Goal: Task Accomplishment & Management: Use online tool/utility

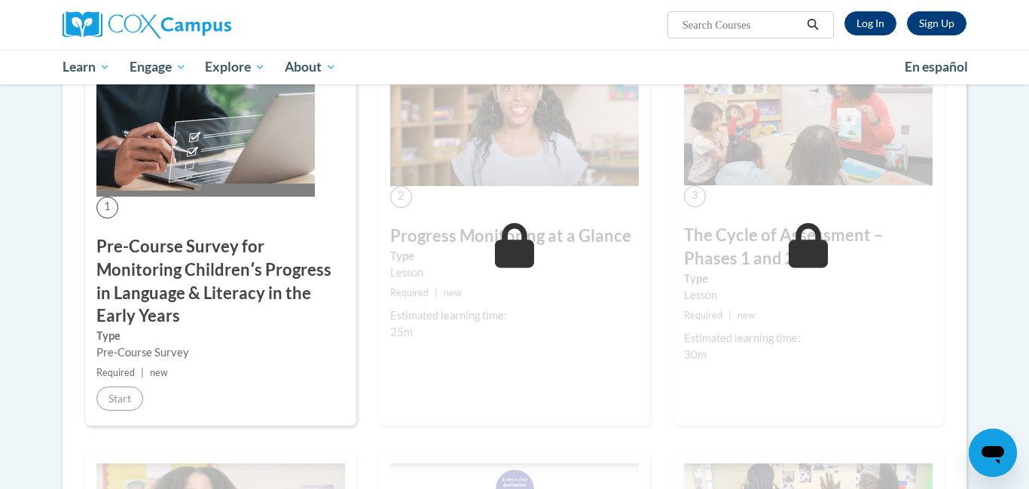
click at [230, 260] on h3 "Pre-Course Survey for Monitoring Childrenʹs Progress in Language & Literacy in …" at bounding box center [220, 281] width 249 height 93
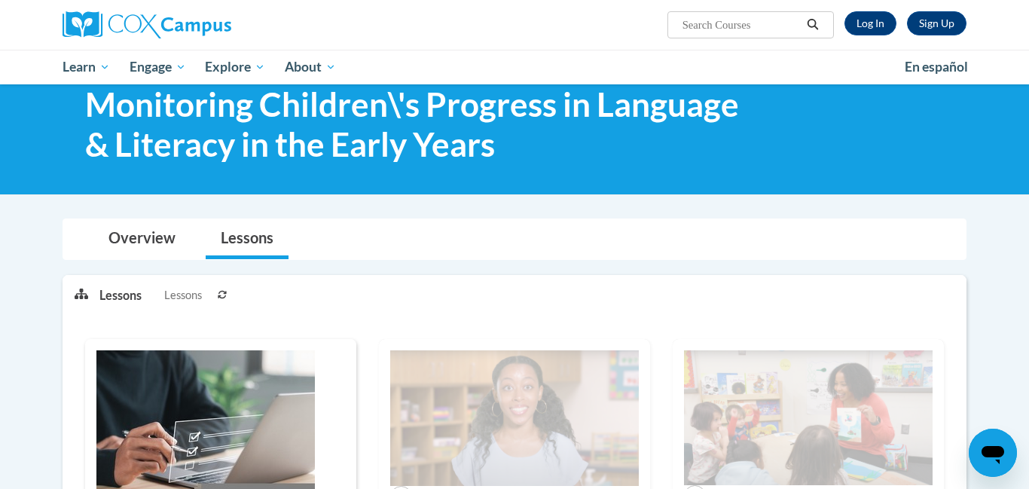
scroll to position [45, 0]
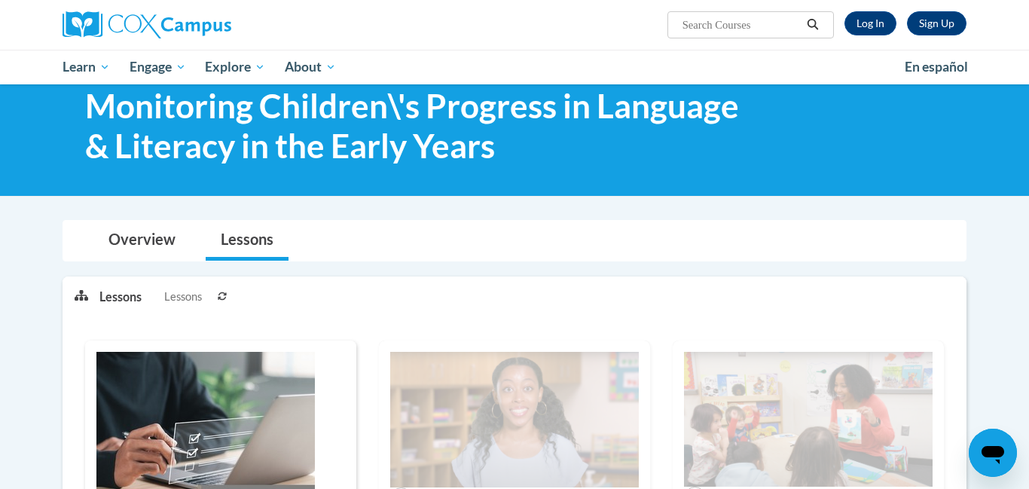
click at [188, 297] on span "Lessons" at bounding box center [183, 296] width 38 height 17
click at [228, 292] on button at bounding box center [222, 296] width 18 height 38
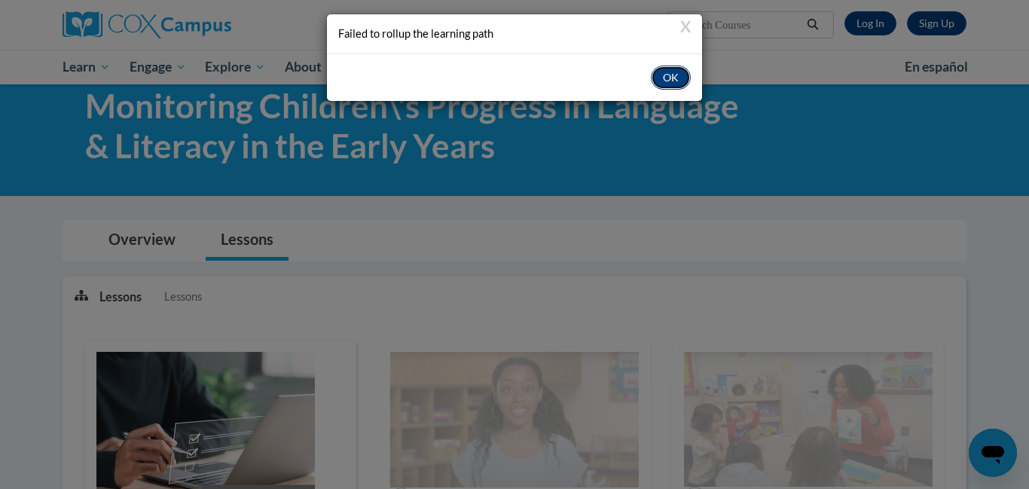
click at [670, 75] on button "OK" at bounding box center [671, 78] width 40 height 24
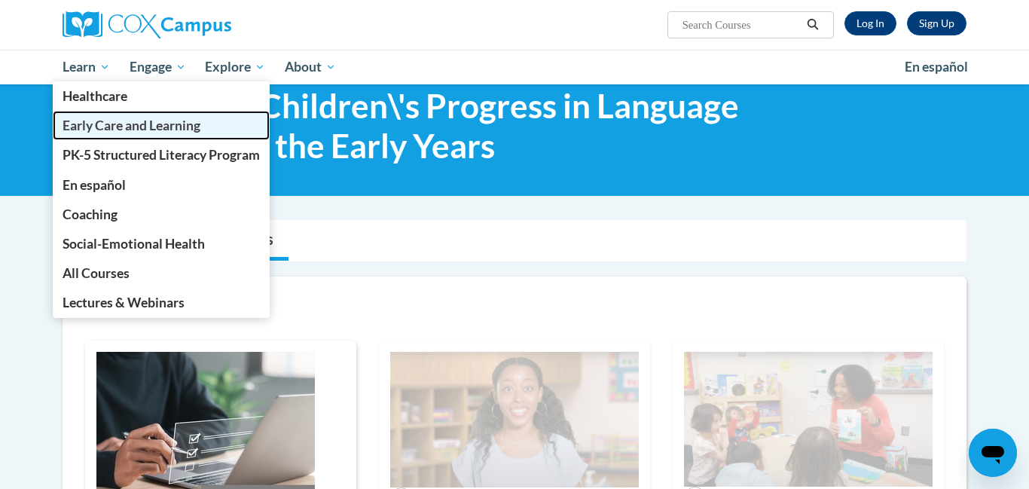
click at [100, 119] on span "Early Care and Learning" at bounding box center [132, 125] width 138 height 16
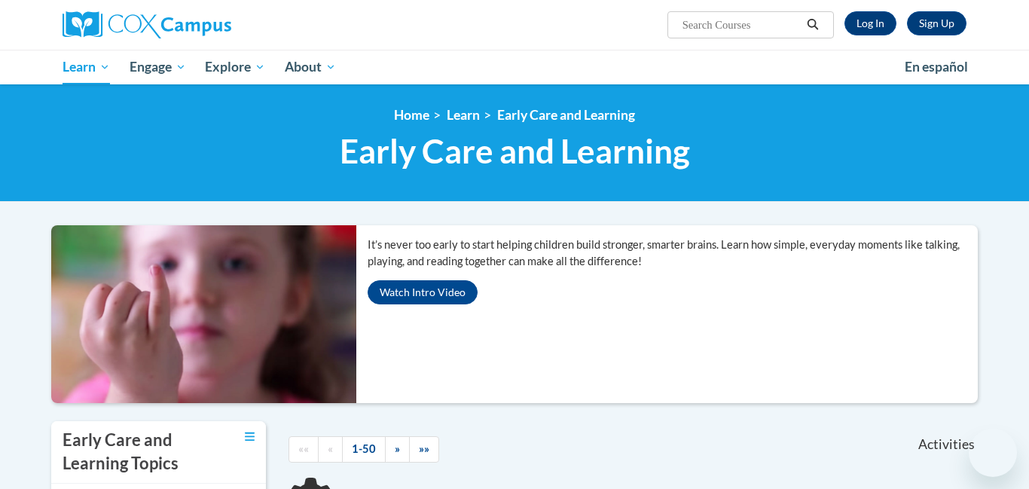
click at [570, 421] on div "«« « 1-50 » »»" at bounding box center [425, 449] width 297 height 56
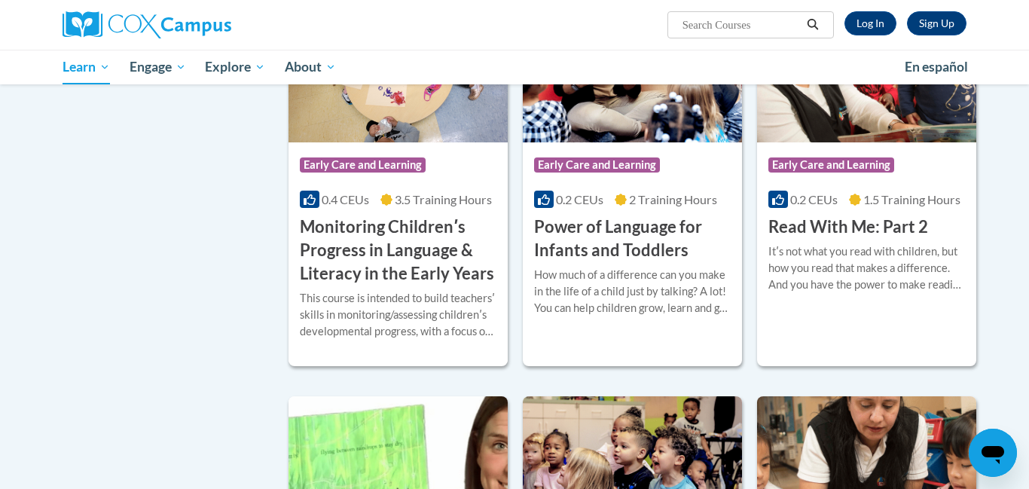
scroll to position [1325, 0]
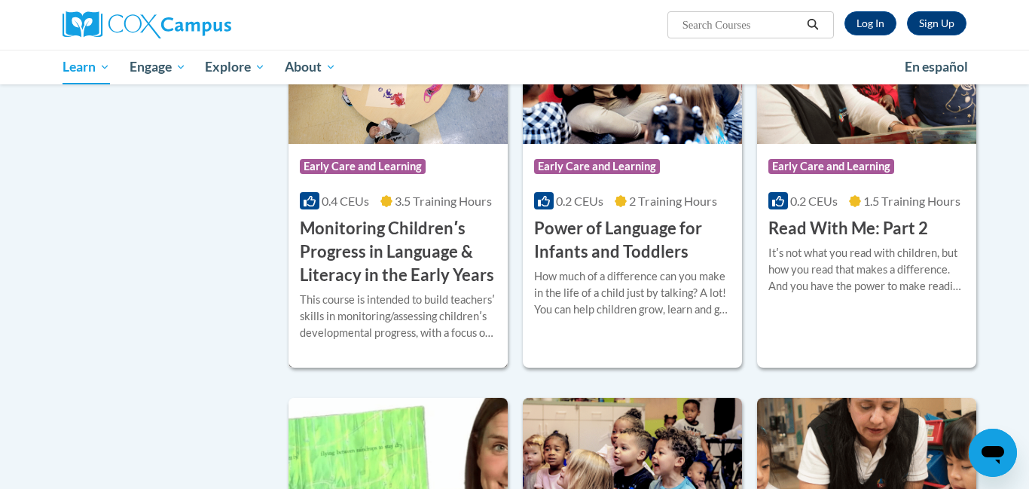
click at [355, 271] on h3 "Monitoring Childrenʹs Progress in Language & Literacy in the Early Years" at bounding box center [398, 251] width 197 height 69
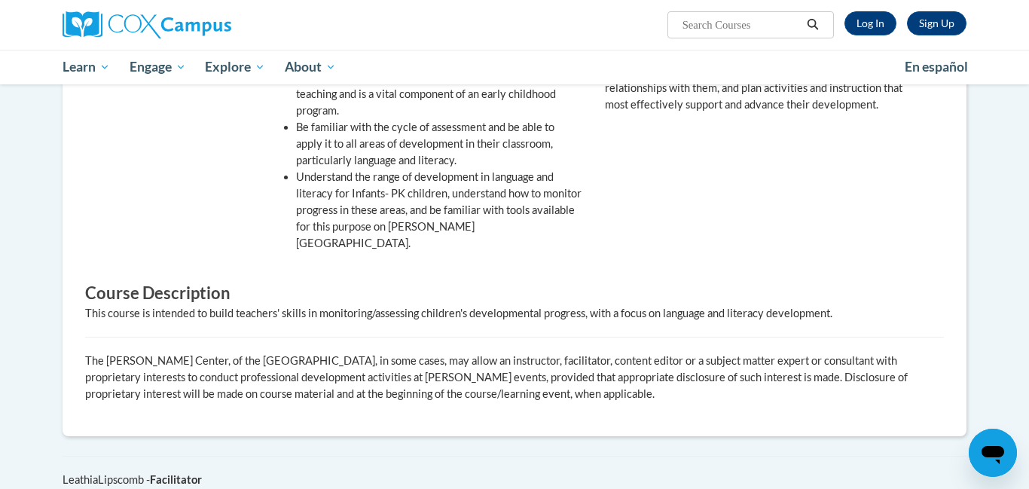
scroll to position [542, 0]
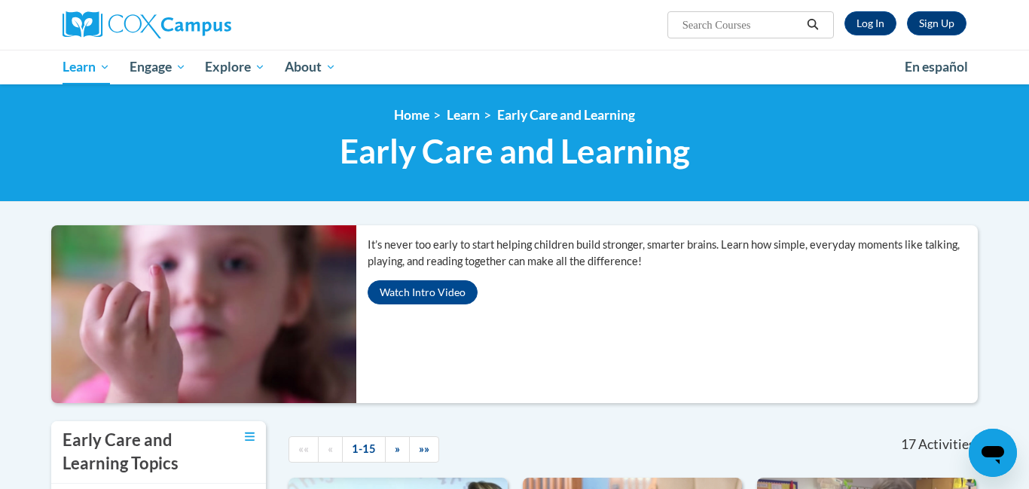
scroll to position [1325, 0]
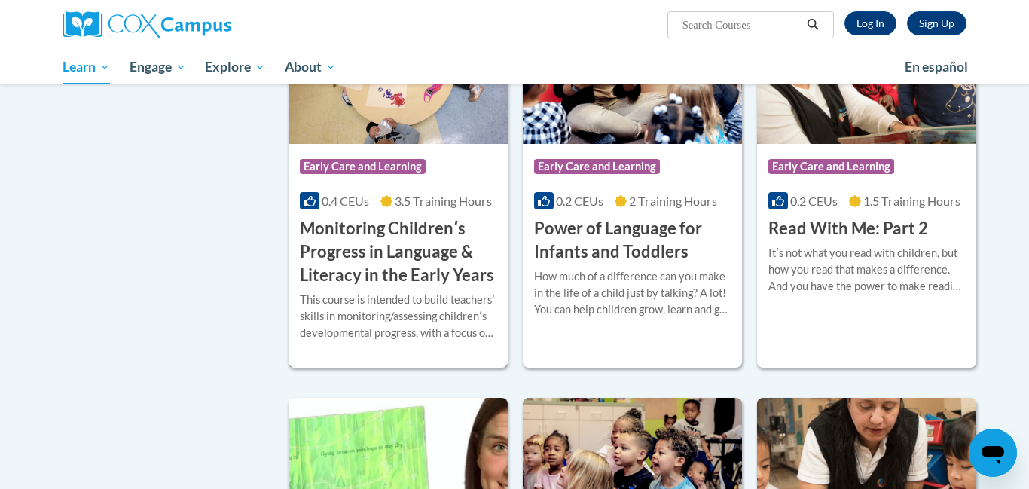
click at [401, 253] on h3 "Monitoring Childrenʹs Progress in Language & Literacy in the Early Years" at bounding box center [398, 251] width 197 height 69
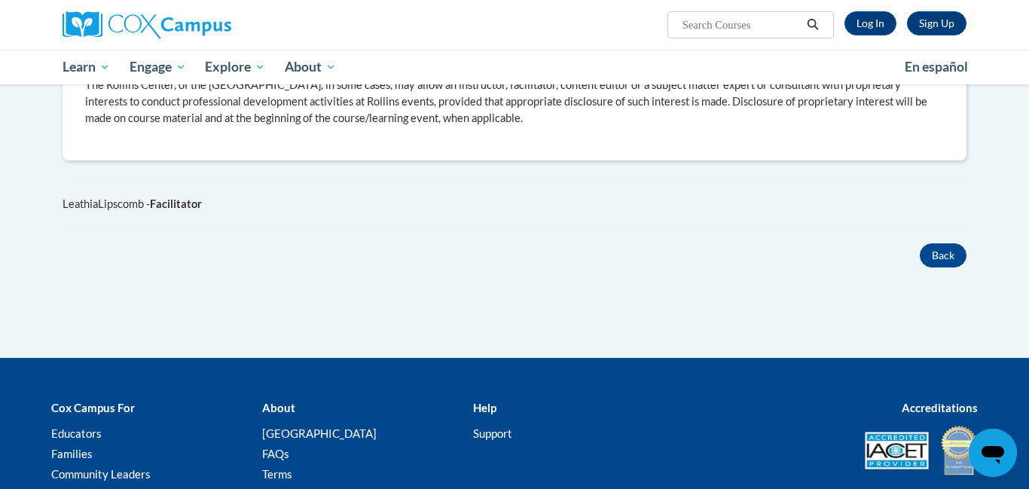
scroll to position [813, 0]
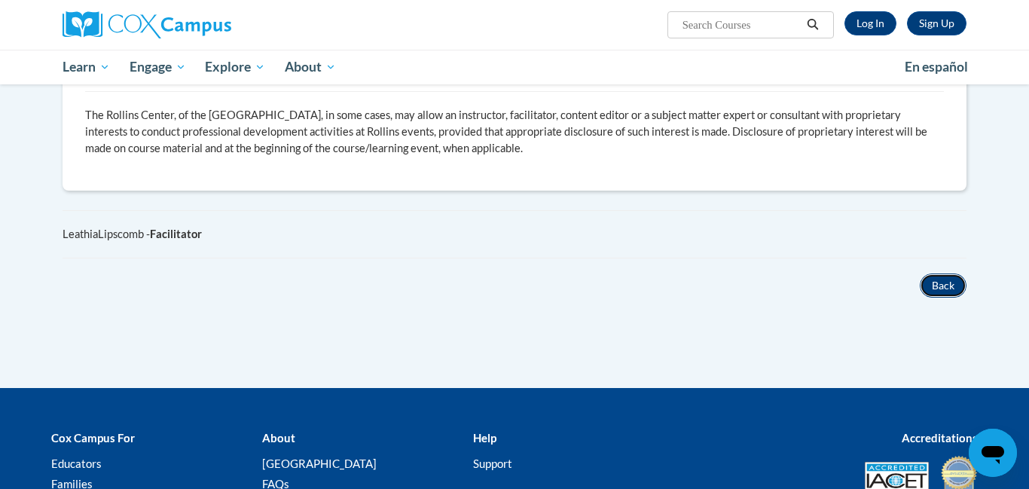
click at [938, 273] on button "Back" at bounding box center [942, 285] width 47 height 24
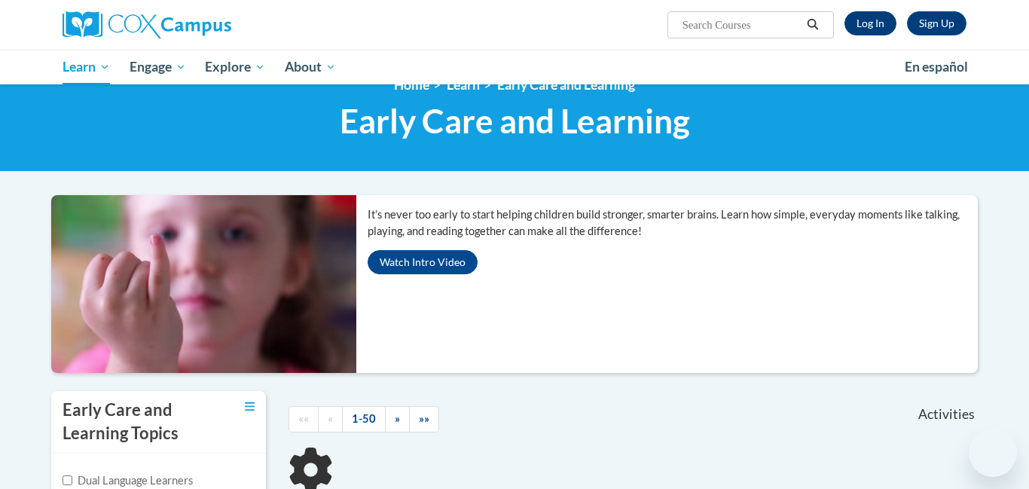
scroll to position [30, 0]
click at [876, 32] on link "Log In" at bounding box center [870, 23] width 52 height 24
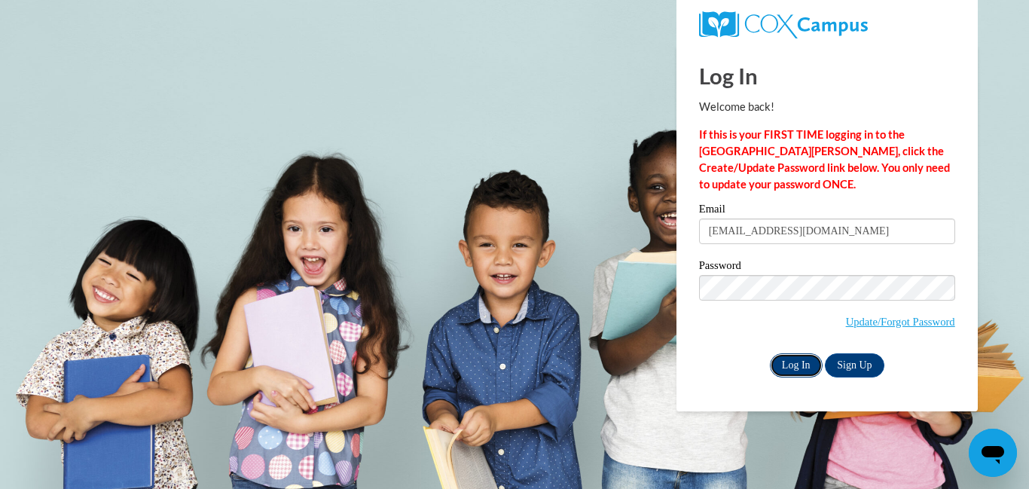
click at [803, 360] on input "Log In" at bounding box center [796, 365] width 53 height 24
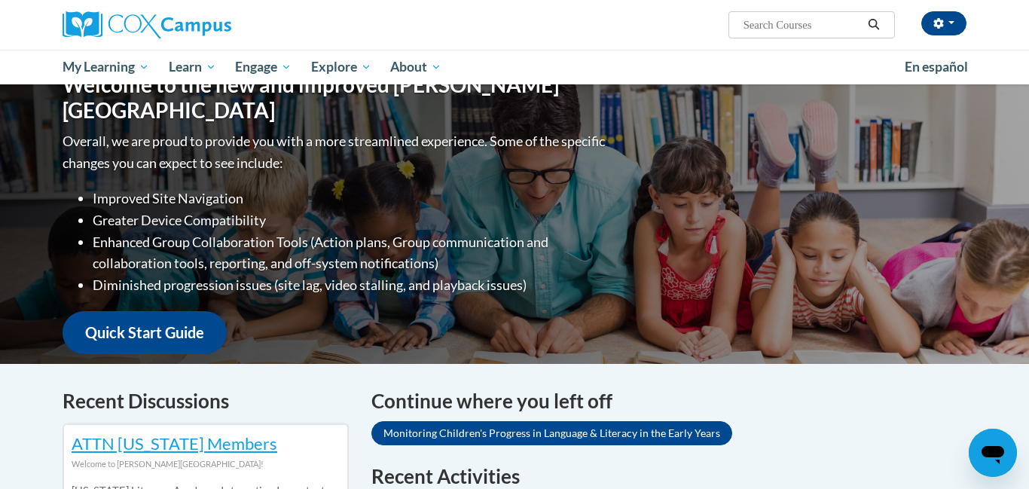
scroll to position [181, 0]
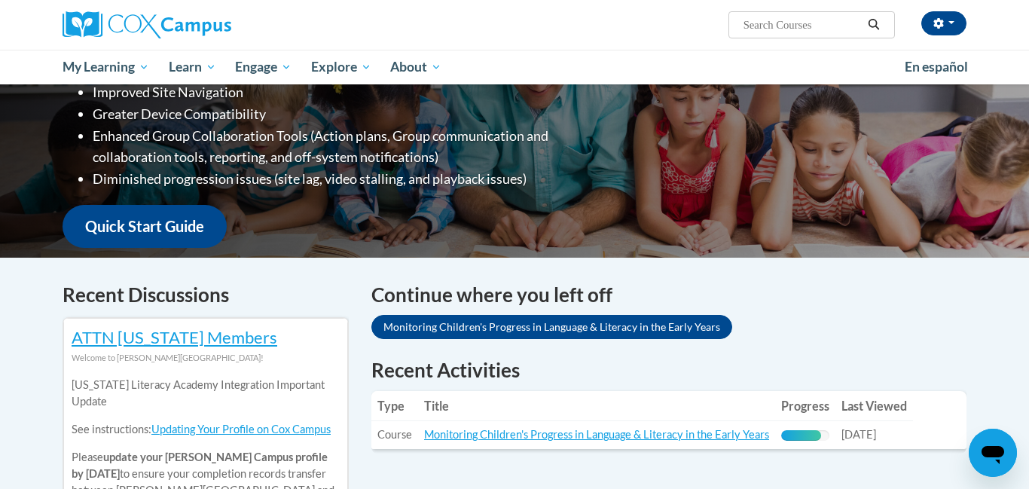
scroll to position [301, 0]
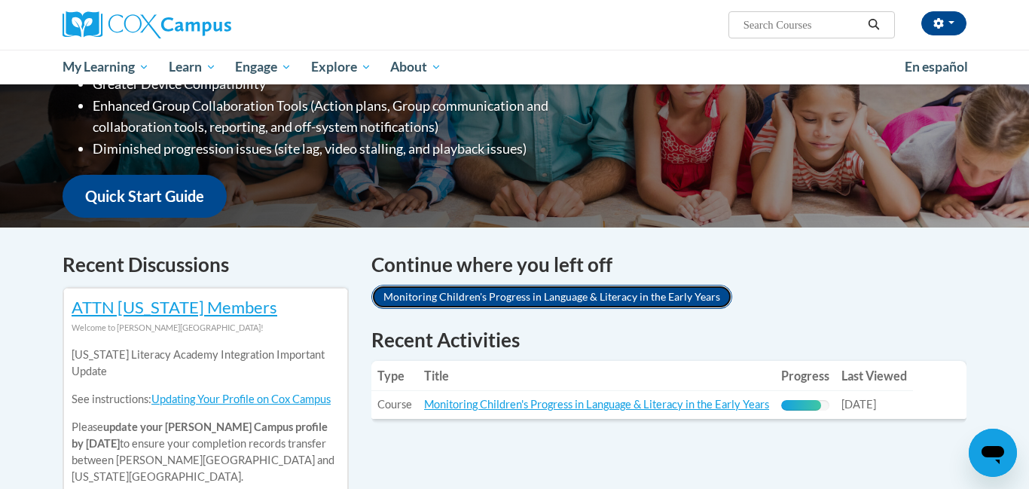
click at [459, 296] on link "Monitoring Children's Progress in Language & Literacy in the Early Years" at bounding box center [551, 297] width 361 height 24
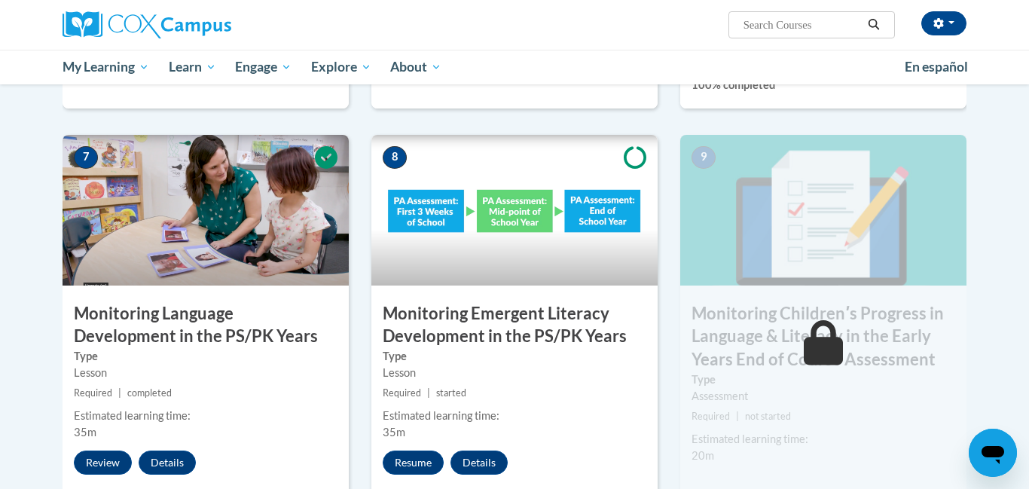
scroll to position [1140, 0]
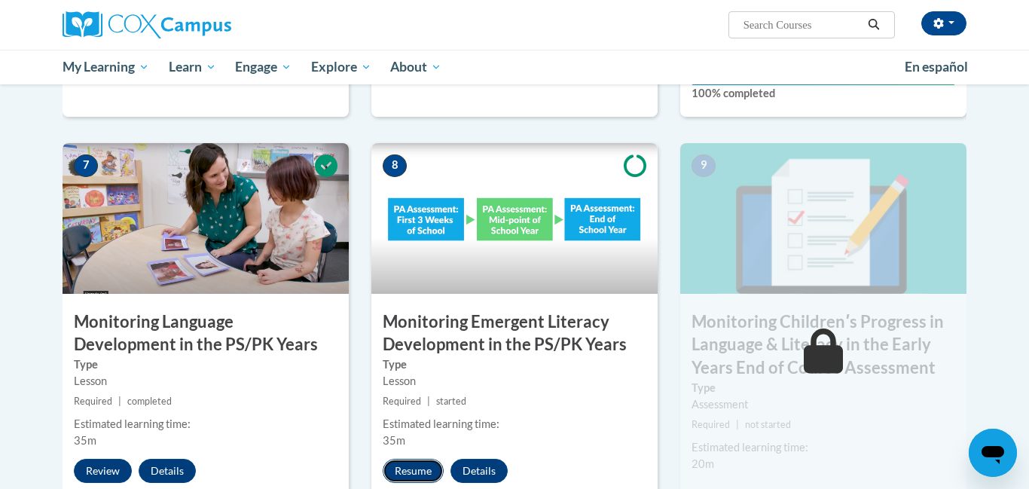
click at [418, 465] on button "Resume" at bounding box center [413, 471] width 61 height 24
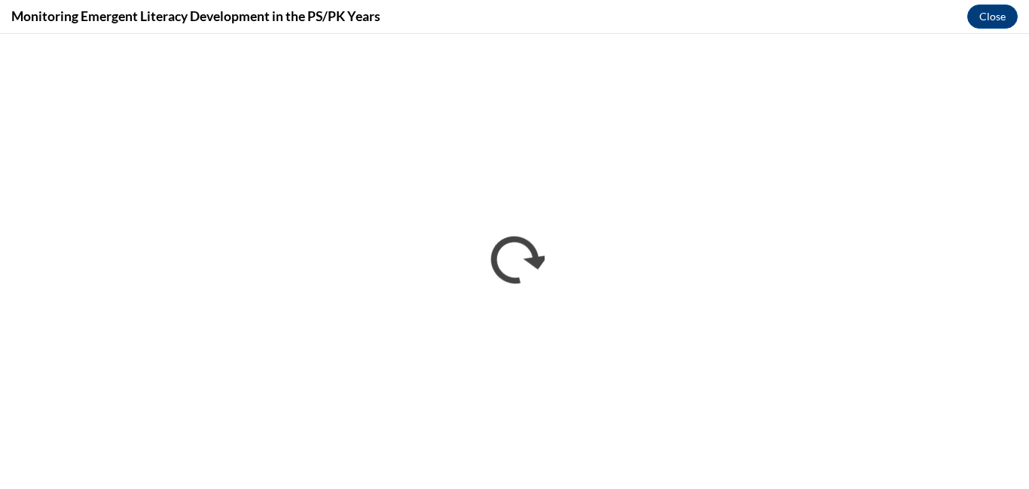
scroll to position [0, 0]
click at [764, 23] on div "Monitoring Emergent Literacy Development in the PS/PK Years Close" at bounding box center [514, 17] width 1029 height 34
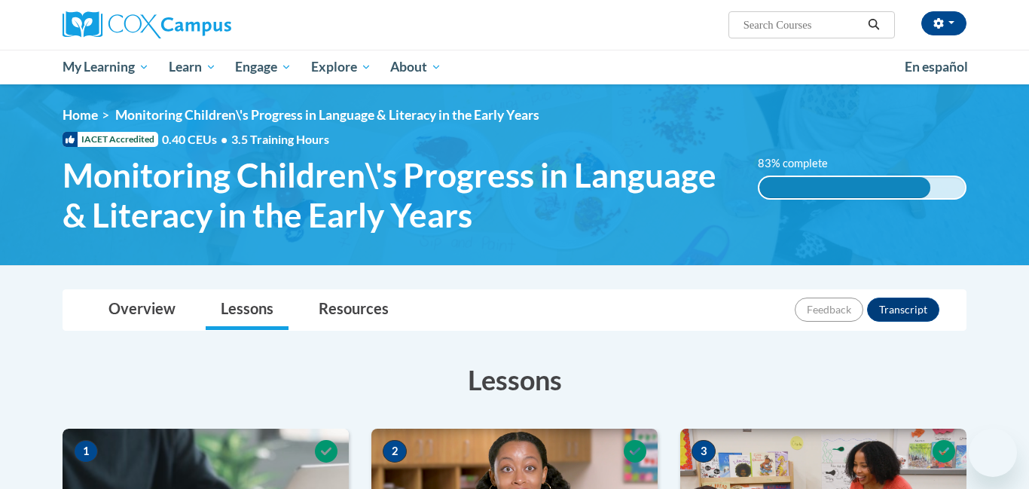
scroll to position [30, 0]
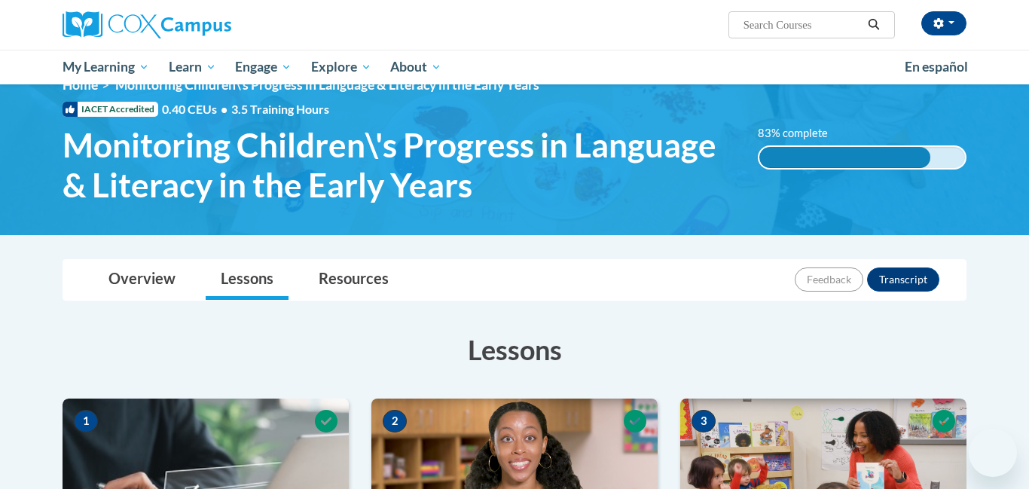
click at [241, 340] on h3 "Lessons" at bounding box center [515, 350] width 904 height 38
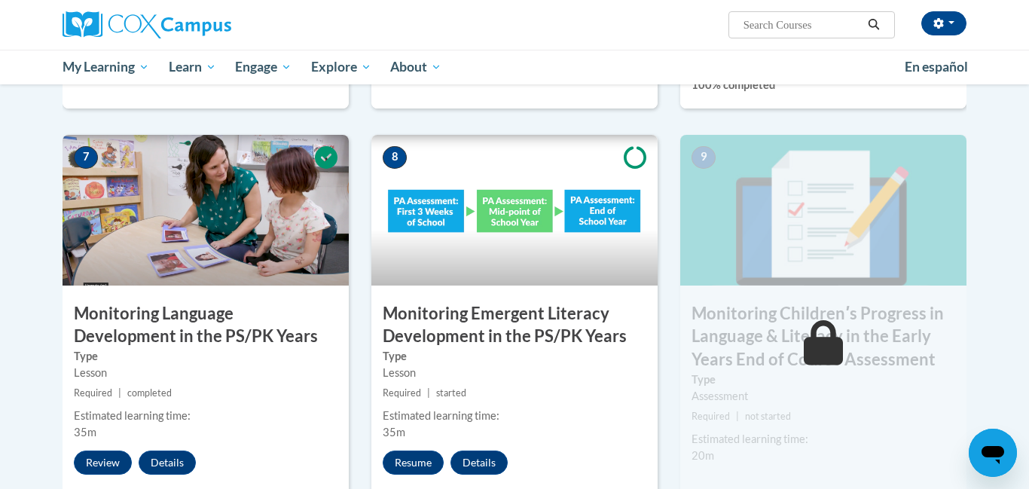
scroll to position [1175, 0]
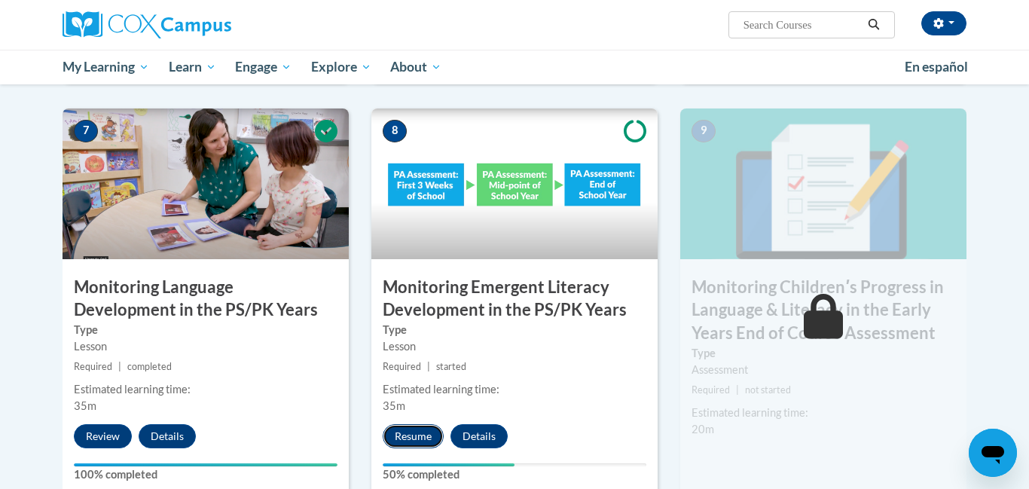
click at [426, 444] on button "Resume" at bounding box center [413, 436] width 61 height 24
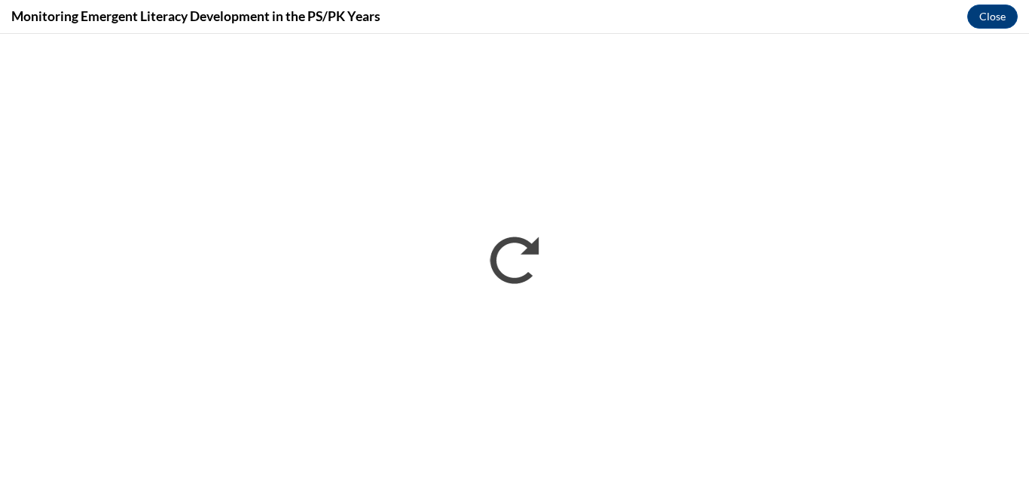
scroll to position [0, 0]
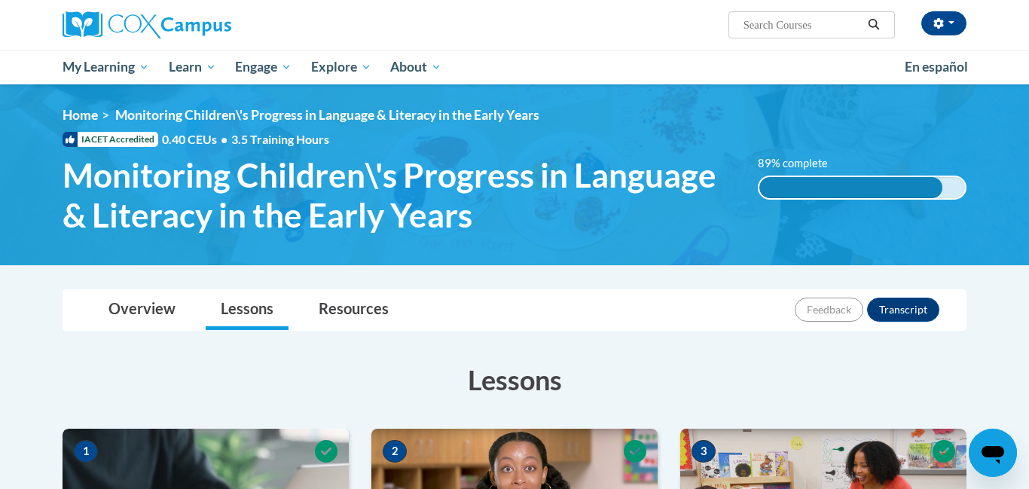
click at [723, 258] on img at bounding box center [514, 174] width 1029 height 181
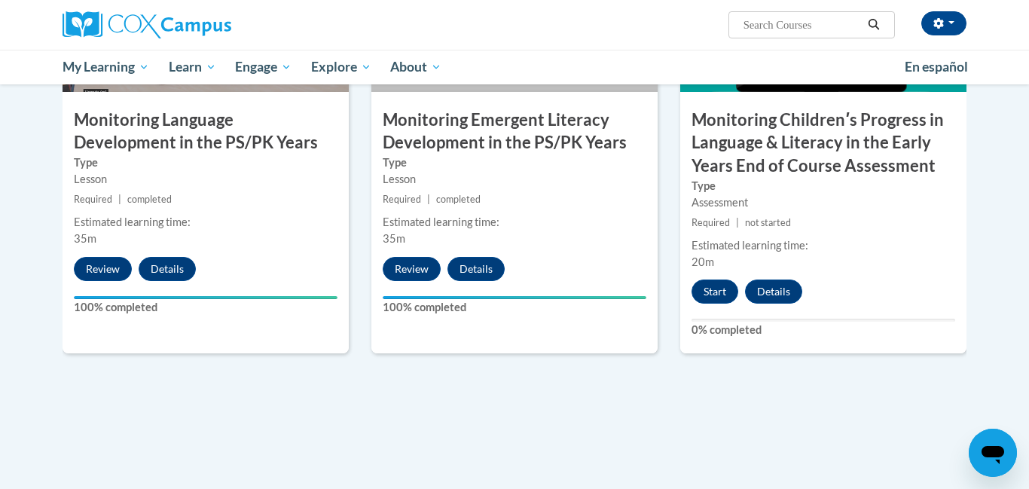
scroll to position [1446, 0]
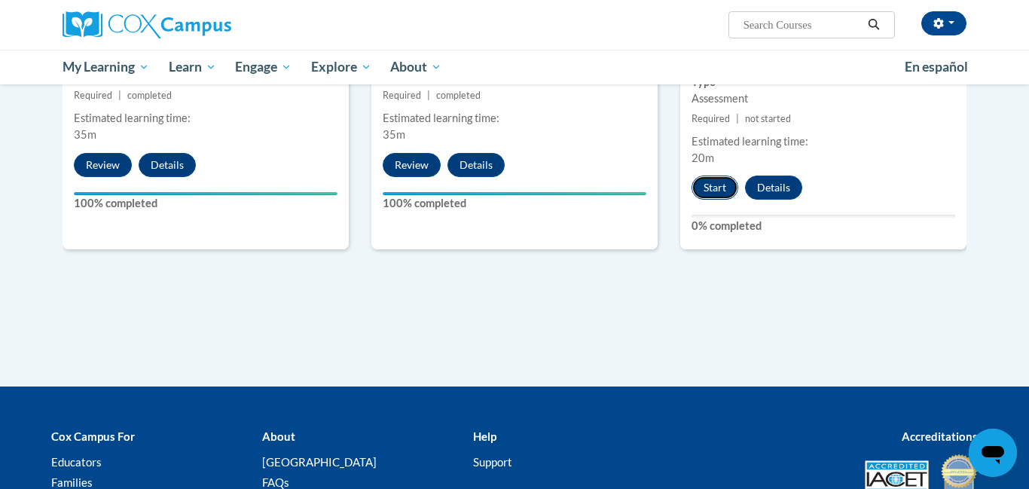
click at [706, 187] on button "Start" at bounding box center [714, 187] width 47 height 24
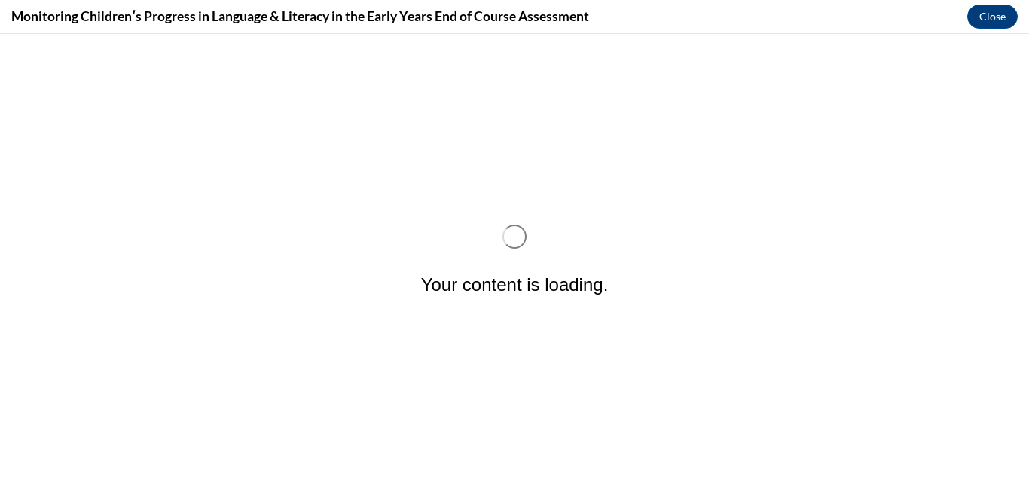
scroll to position [0, 0]
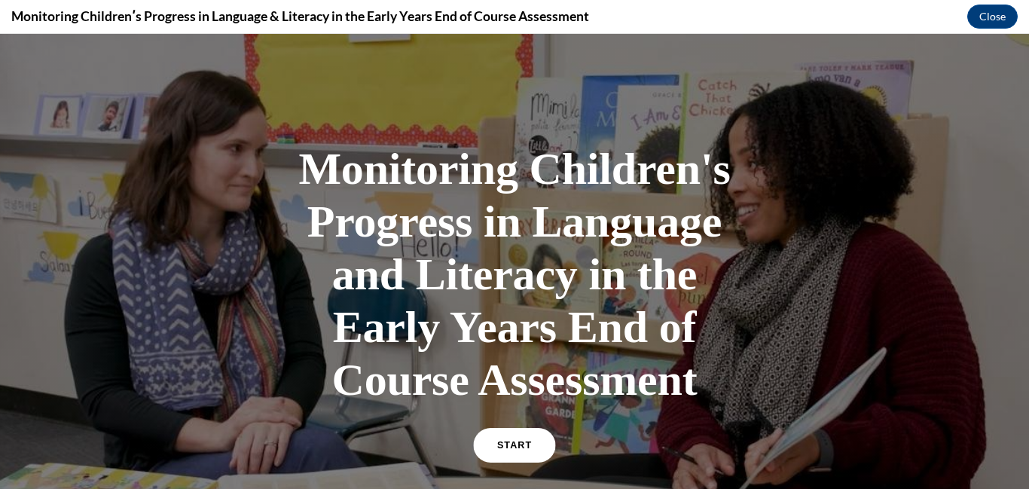
click at [511, 452] on link "START" at bounding box center [514, 445] width 82 height 35
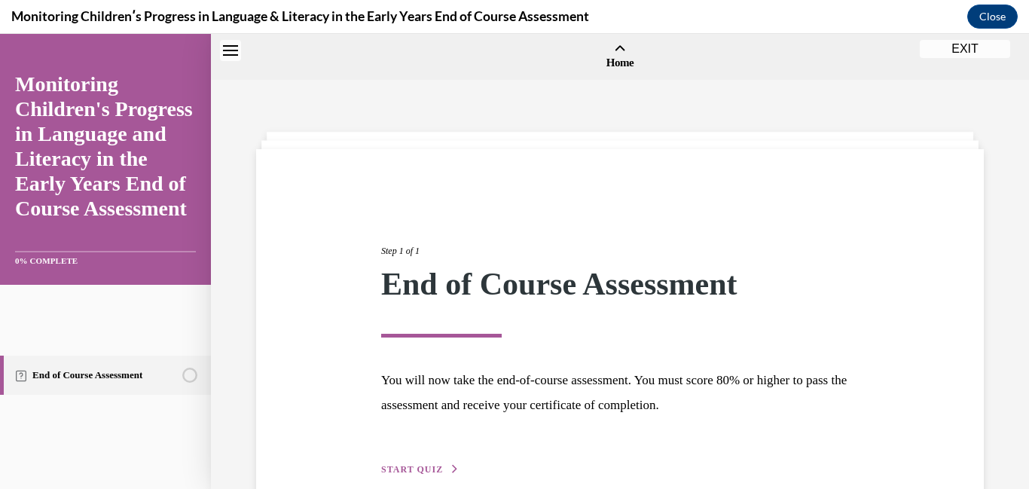
scroll to position [47, 0]
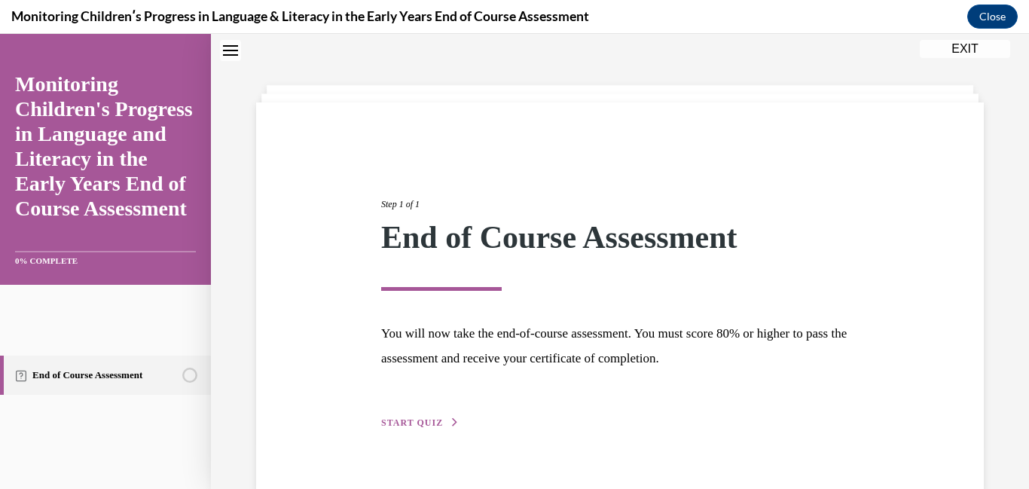
click at [409, 434] on div "Step 1 of 1 End of Course Assessment You will now take the end-of-course assess…" at bounding box center [619, 296] width 727 height 389
click at [404, 418] on span "START QUIZ" at bounding box center [412, 422] width 62 height 11
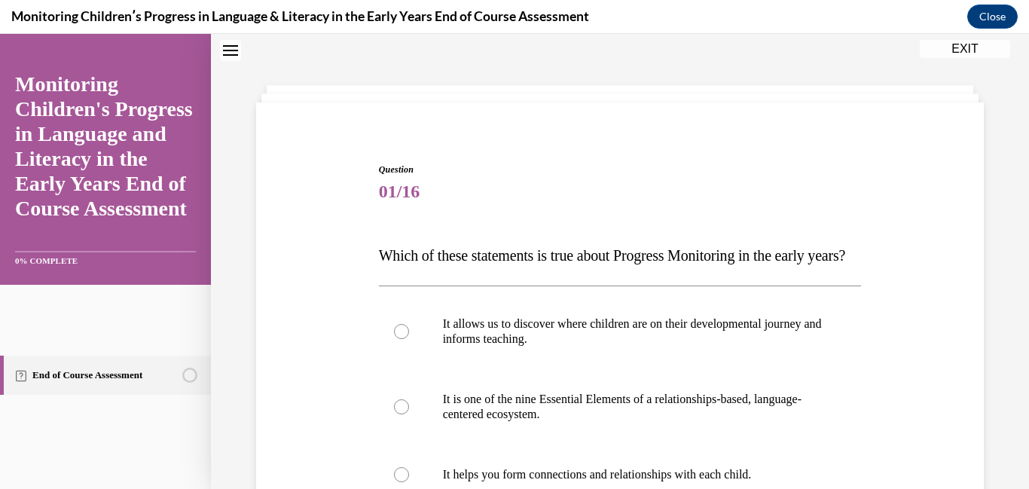
scroll to position [46, 0]
click at [438, 333] on label "It allows us to discover where children are on their developmental journey and …" at bounding box center [620, 331] width 483 height 75
click at [409, 333] on input "It allows us to discover where children are on their developmental journey and …" at bounding box center [401, 332] width 15 height 15
radio input "true"
click at [351, 337] on div "Question 01/16 Which of these statements is true about Progress Monitoring in t…" at bounding box center [619, 472] width 735 height 709
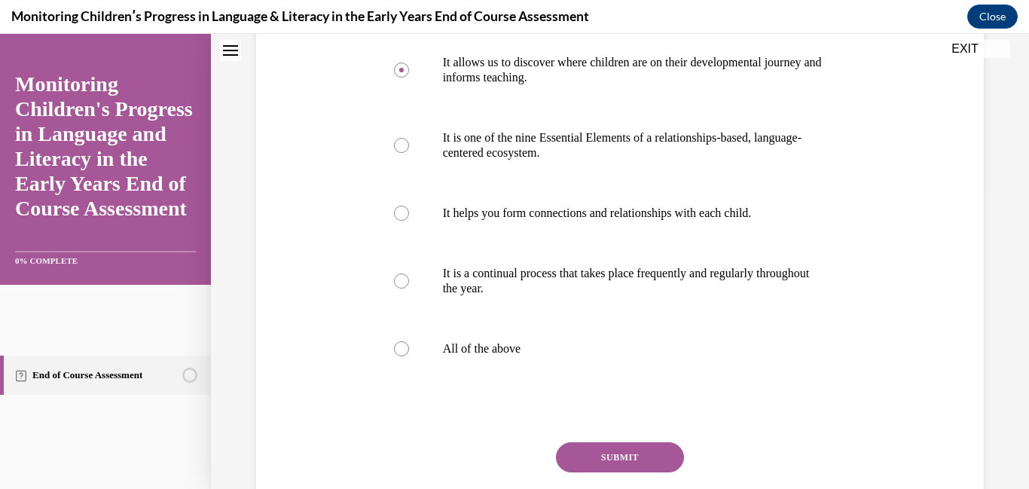
scroll to position [317, 0]
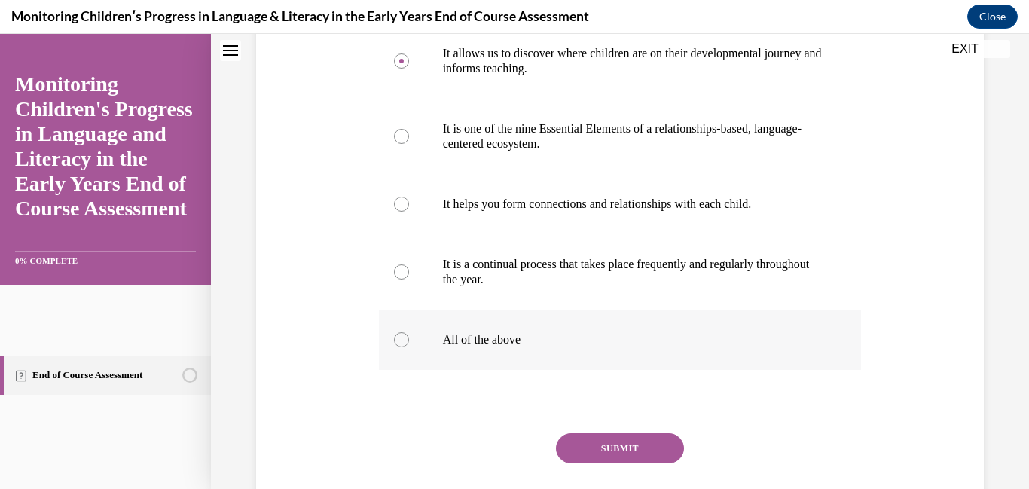
click at [396, 347] on div at bounding box center [401, 339] width 15 height 15
click at [396, 347] on input "All of the above" at bounding box center [401, 339] width 15 height 15
radio input "true"
click at [602, 463] on button "SUBMIT" at bounding box center [620, 448] width 128 height 30
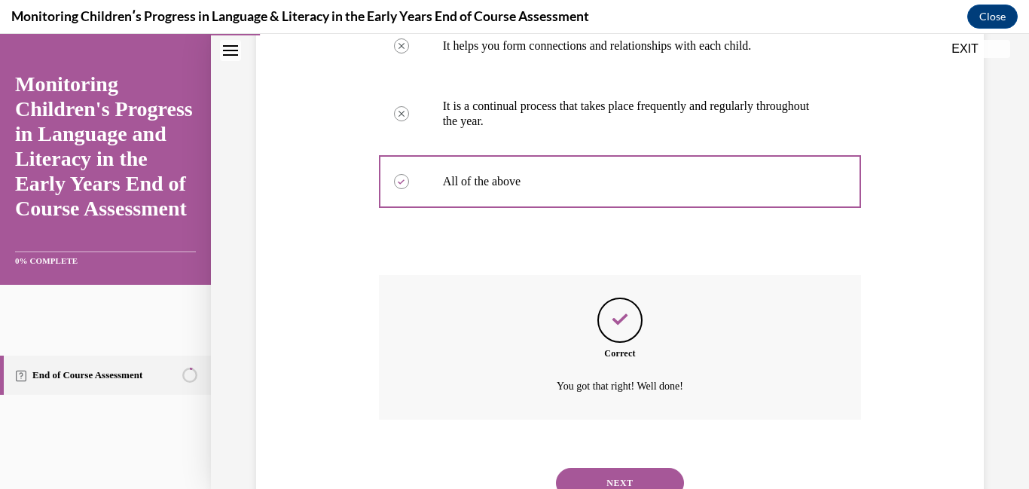
scroll to position [567, 0]
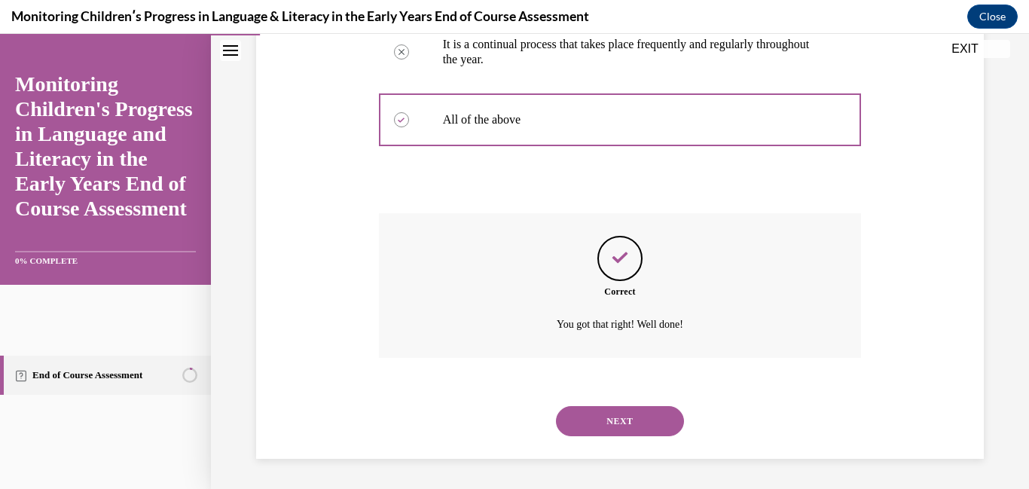
click at [597, 427] on button "NEXT" at bounding box center [620, 421] width 128 height 30
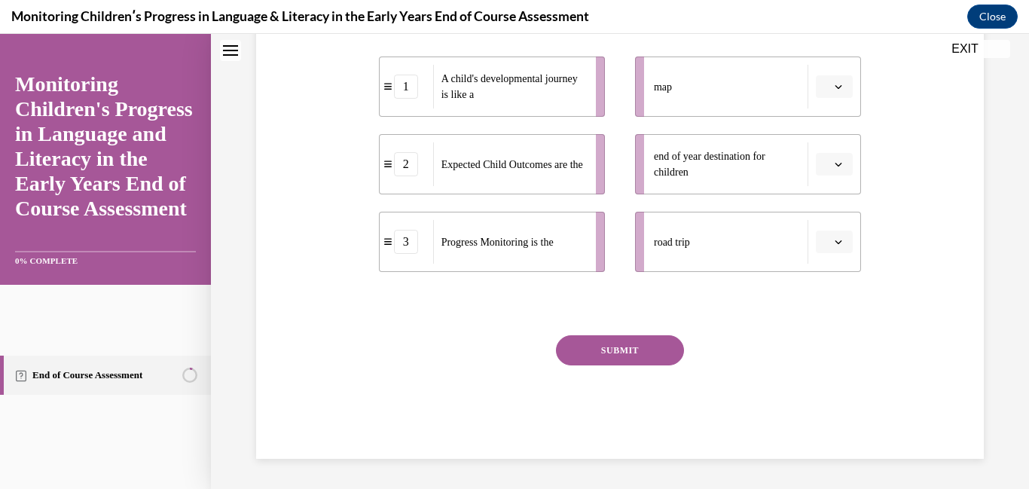
scroll to position [0, 0]
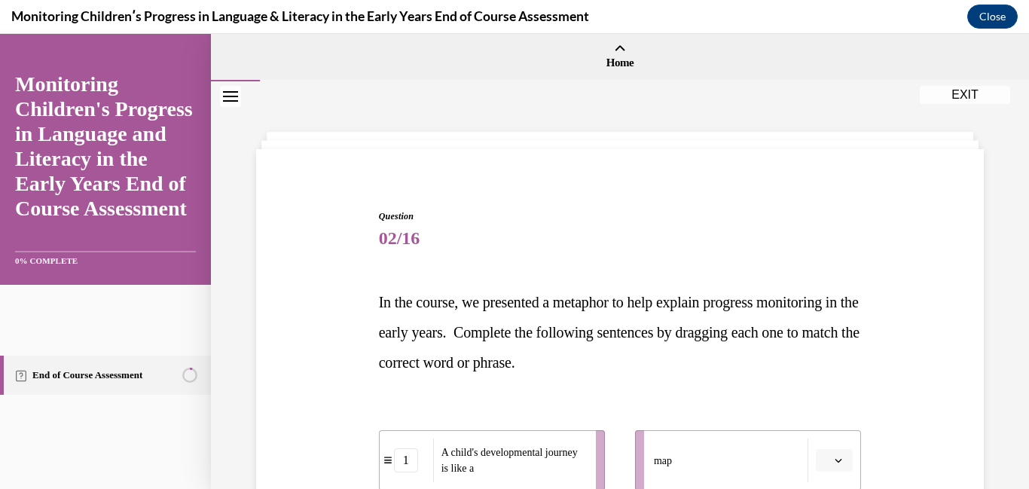
click at [339, 332] on div "Question 02/16 In the course, we presented a metaphor to help explain progress …" at bounding box center [619, 498] width 735 height 668
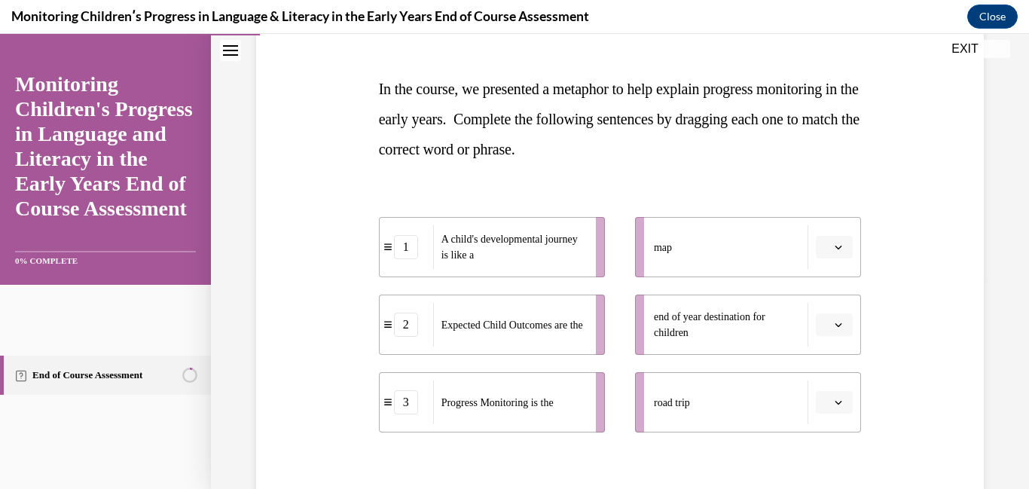
scroll to position [211, 0]
